Goal: Use online tool/utility: Use online tool/utility

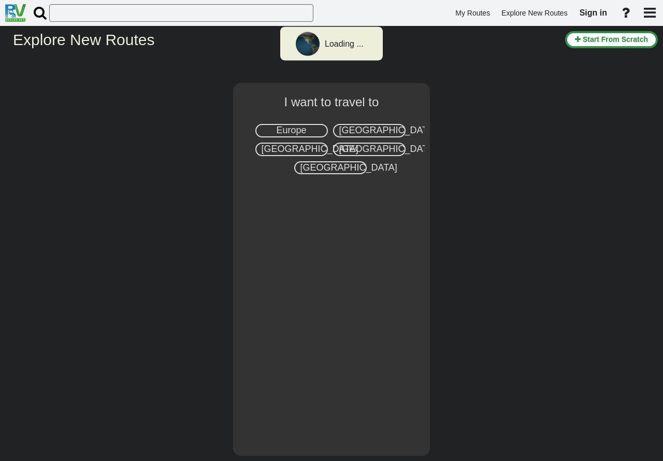
select select "number:7"
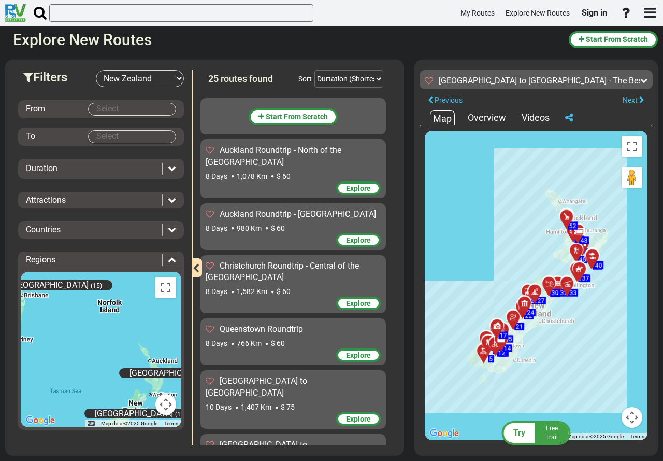
scroll to position [1195, 0]
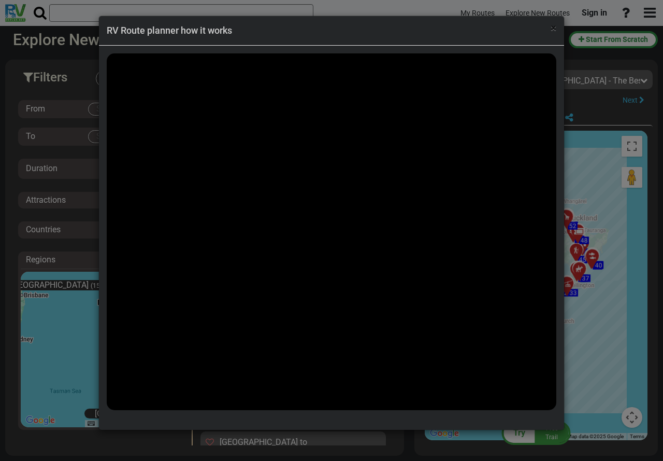
click at [552, 28] on span "×" at bounding box center [554, 28] width 6 height 12
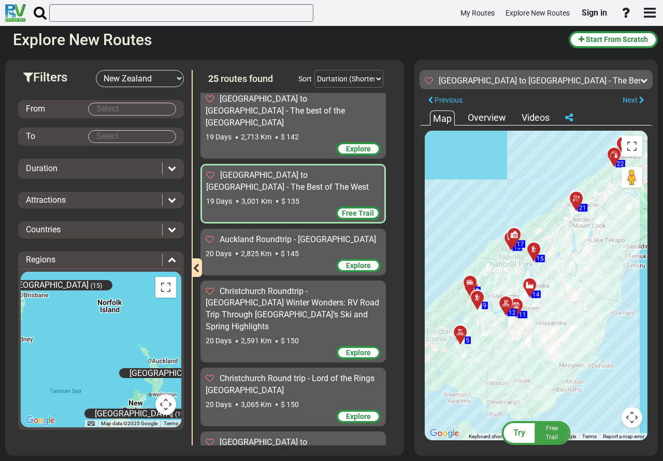
drag, startPoint x: 483, startPoint y: 353, endPoint x: 531, endPoint y: 342, distance: 48.8
click at [531, 342] on div "To activate drag with keyboard, press Alt + Enter. Once in keyboard drag state,…" at bounding box center [536, 285] width 223 height 309
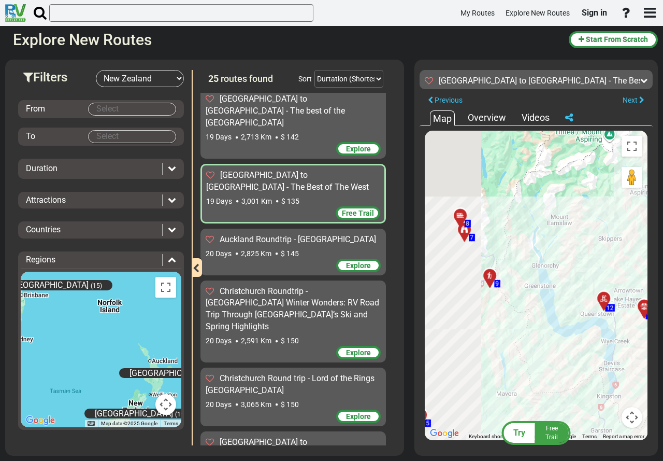
drag, startPoint x: 447, startPoint y: 312, endPoint x: 584, endPoint y: 341, distance: 139.8
click at [584, 341] on div "To activate drag with keyboard, press Alt + Enter. Once in keyboard drag state,…" at bounding box center [536, 285] width 223 height 309
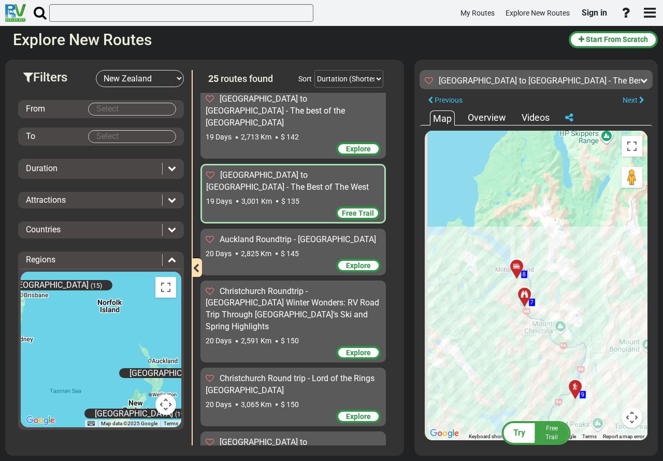
drag, startPoint x: 507, startPoint y: 314, endPoint x: 561, endPoint y: 302, distance: 55.7
click at [561, 302] on div "To activate drag with keyboard, press Alt + Enter. Once in keyboard drag state,…" at bounding box center [536, 285] width 223 height 309
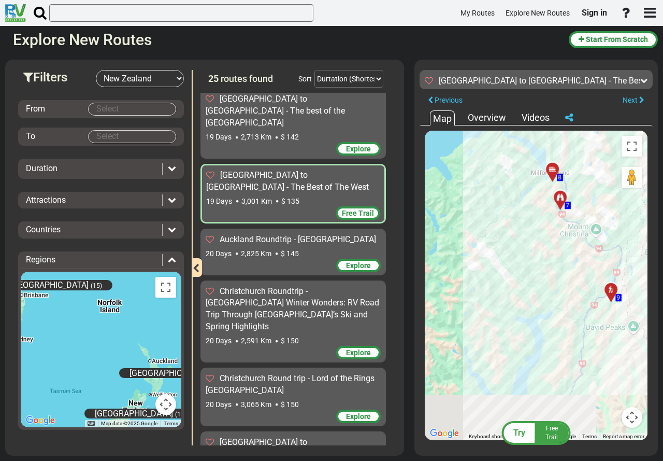
drag, startPoint x: 480, startPoint y: 347, endPoint x: 517, endPoint y: 190, distance: 161.4
click at [517, 190] on div "To activate drag with keyboard, press Alt + Enter. Once in keyboard drag state,…" at bounding box center [536, 285] width 223 height 309
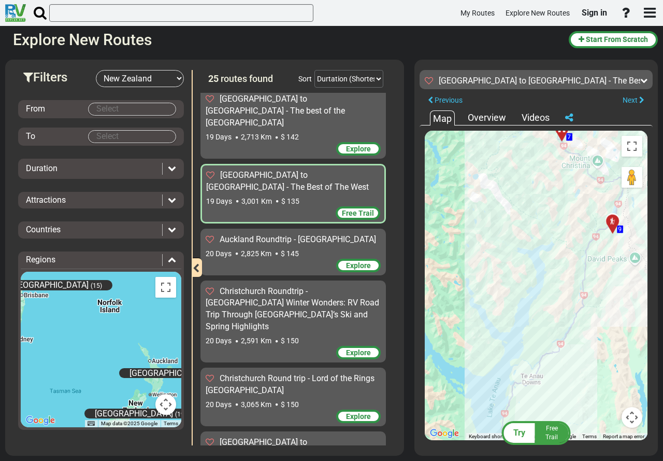
drag, startPoint x: 499, startPoint y: 321, endPoint x: 517, endPoint y: 174, distance: 148.7
click at [517, 178] on div "To activate drag with keyboard, press Alt + Enter. Once in keyboard drag state,…" at bounding box center [536, 285] width 223 height 309
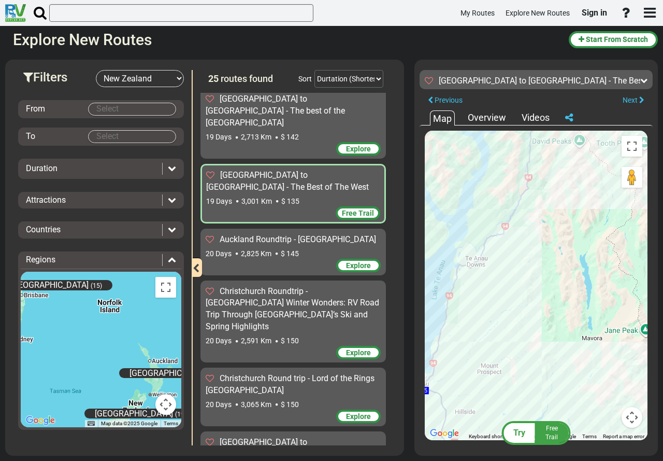
drag, startPoint x: 574, startPoint y: 250, endPoint x: 499, endPoint y: 372, distance: 143.5
click at [499, 372] on div "To activate drag with keyboard, press Alt + Enter. Once in keyboard drag state,…" at bounding box center [536, 285] width 223 height 309
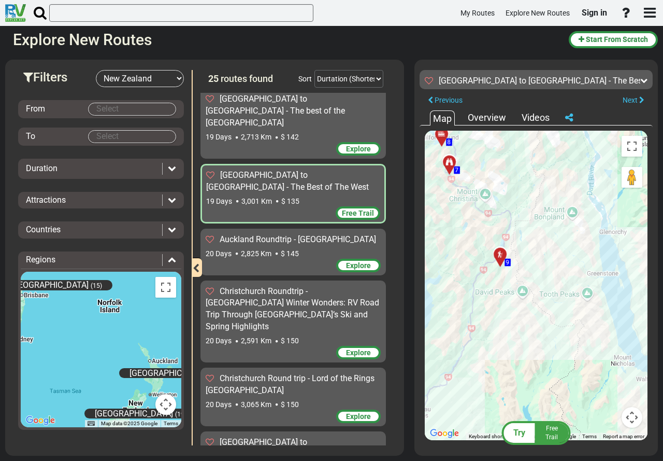
drag, startPoint x: 514, startPoint y: 352, endPoint x: 486, endPoint y: 414, distance: 68.4
click at [486, 414] on div "To activate drag with keyboard, press Alt + Enter. Once in keyboard drag state,…" at bounding box center [536, 285] width 223 height 309
drag, startPoint x: 549, startPoint y: 348, endPoint x: 409, endPoint y: 412, distance: 153.7
click at [409, 412] on div "Filters -- Select Destination -- [GEOGRAPHIC_DATA] [GEOGRAPHIC_DATA] [GEOGRAPHI…" at bounding box center [331, 257] width 663 height 406
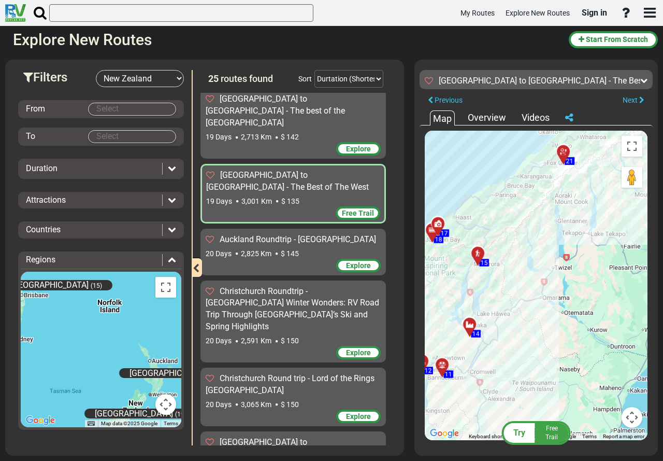
drag, startPoint x: 637, startPoint y: 368, endPoint x: 510, endPoint y: 354, distance: 128.1
click at [510, 354] on div "To activate drag with keyboard, press Alt + Enter. Once in keyboard drag state,…" at bounding box center [536, 285] width 223 height 309
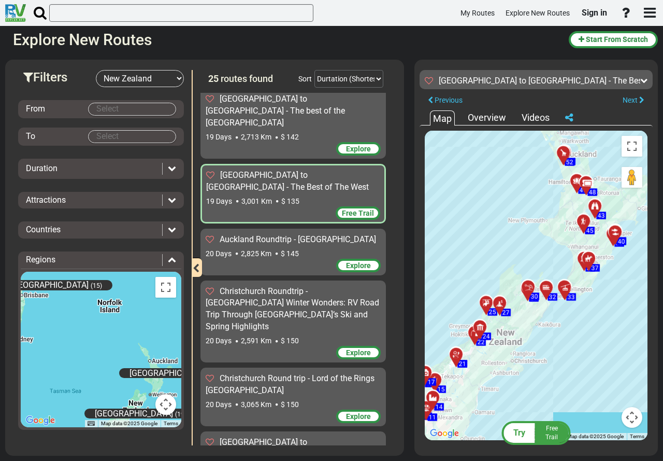
drag, startPoint x: 608, startPoint y: 305, endPoint x: 550, endPoint y: 341, distance: 68.7
click at [550, 341] on div "To activate drag with keyboard, press Alt + Enter. Once in keyboard drag state,…" at bounding box center [536, 285] width 223 height 309
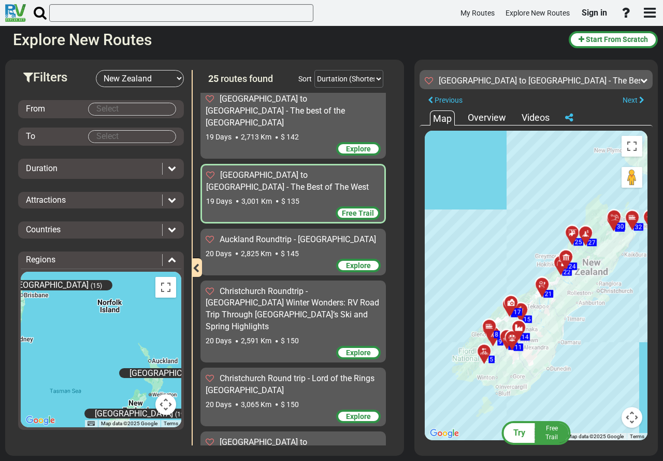
drag, startPoint x: 547, startPoint y: 358, endPoint x: 561, endPoint y: 348, distance: 17.4
click at [561, 348] on div "To activate drag with keyboard, press Alt + Enter. Once in keyboard drag state,…" at bounding box center [536, 285] width 223 height 309
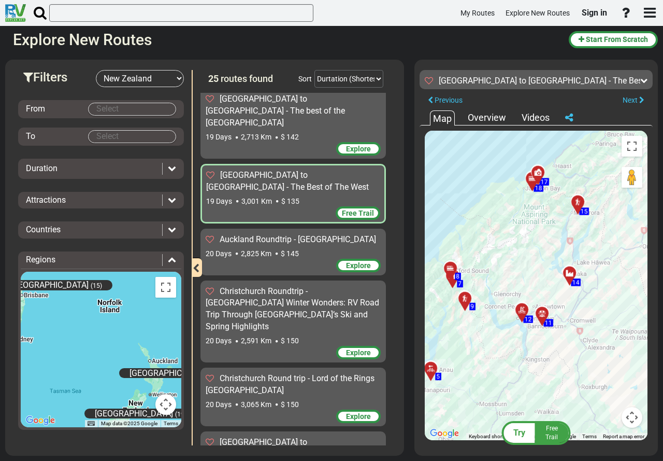
drag, startPoint x: 546, startPoint y: 361, endPoint x: 588, endPoint y: 379, distance: 46.2
click at [588, 379] on div "To activate drag with keyboard, press Alt + Enter. Once in keyboard drag state,…" at bounding box center [536, 285] width 223 height 309
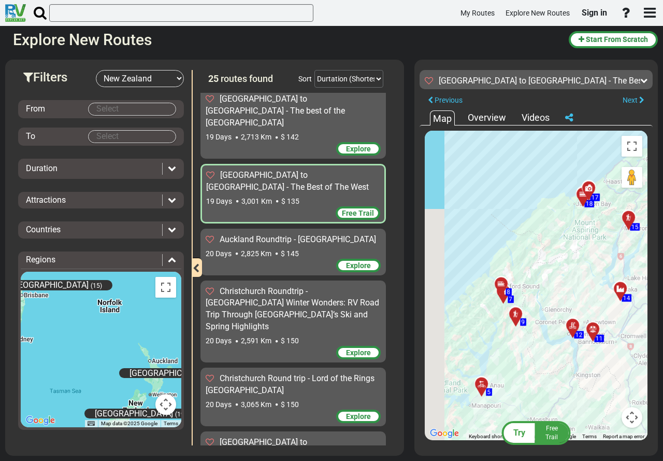
drag, startPoint x: 480, startPoint y: 368, endPoint x: 534, endPoint y: 383, distance: 56.1
click at [534, 383] on div "To activate drag with keyboard, press Alt + Enter. Once in keyboard drag state,…" at bounding box center [536, 285] width 223 height 309
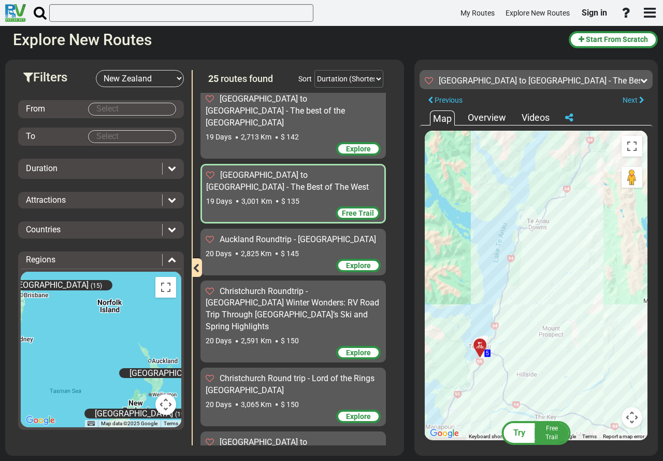
drag, startPoint x: 504, startPoint y: 389, endPoint x: 582, endPoint y: 360, distance: 82.8
click at [582, 360] on div "To activate drag with keyboard, press Alt + Enter. Once in keyboard drag state,…" at bounding box center [536, 285] width 223 height 309
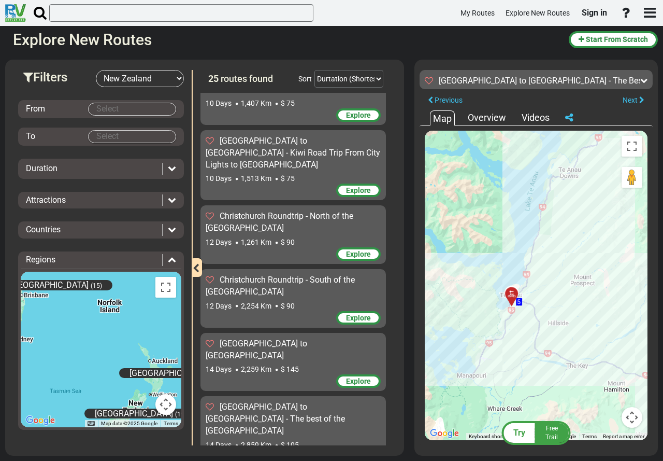
scroll to position [0, 0]
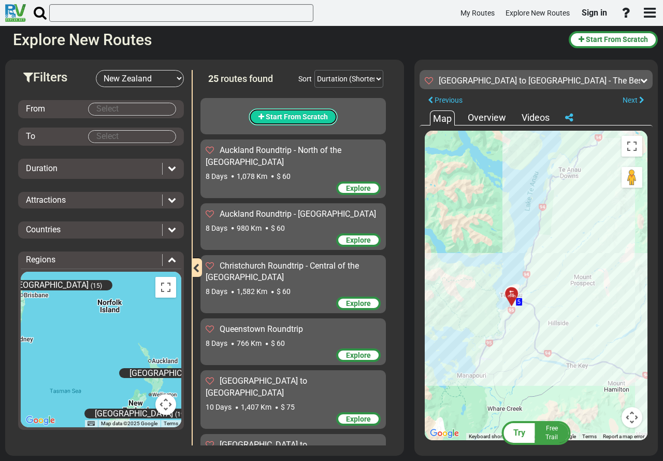
click at [301, 117] on span "Start From Scratch" at bounding box center [297, 116] width 62 height 8
